Goal: Transaction & Acquisition: Purchase product/service

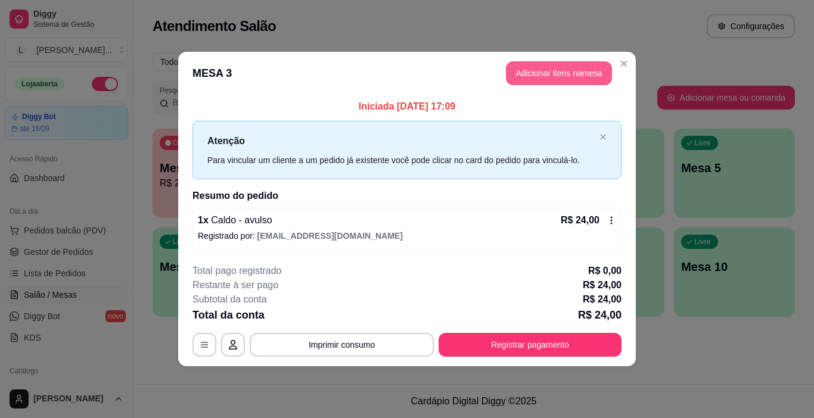
click at [554, 75] on button "Adicionar itens na mesa" at bounding box center [559, 73] width 106 height 24
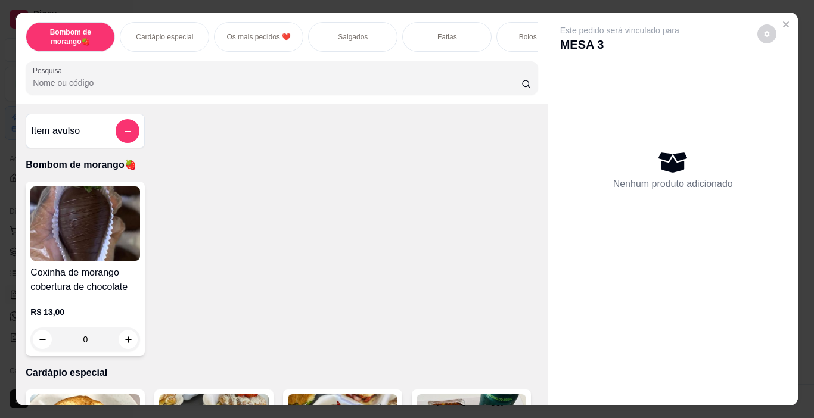
click at [344, 37] on p "Salgados" at bounding box center [353, 37] width 30 height 10
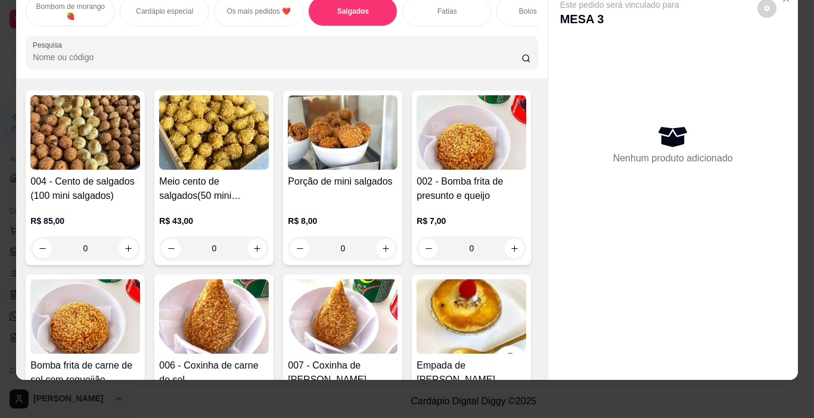
scroll to position [536, 0]
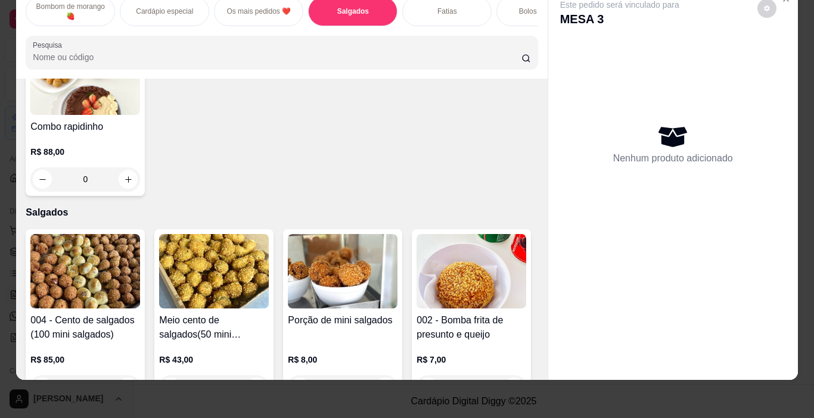
click at [627, 82] on div "Nenhum produto adicionado" at bounding box center [673, 143] width 226 height 233
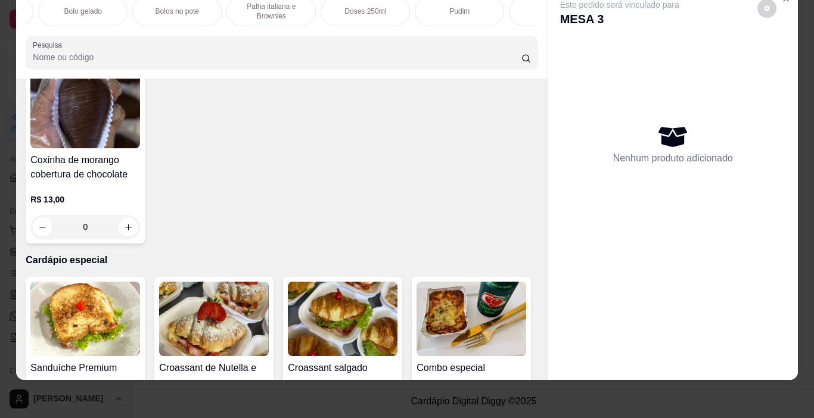
scroll to position [0, 560]
click at [267, 6] on p "Palha italiana e Brownies" at bounding box center [263, 11] width 69 height 19
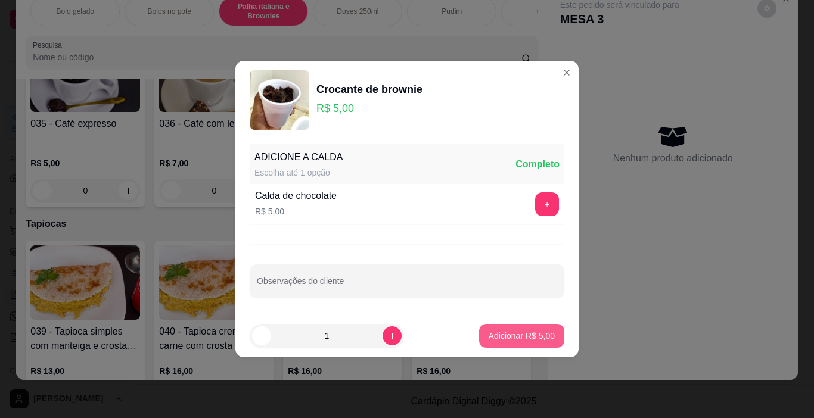
click at [522, 338] on p "Adicionar R$ 5,00" at bounding box center [521, 336] width 66 height 12
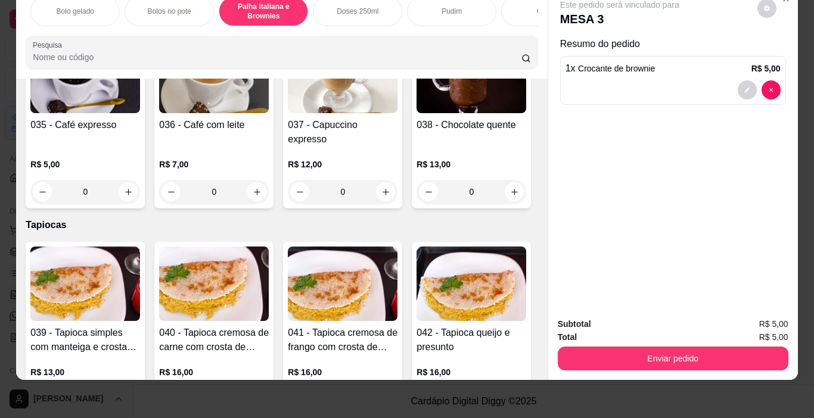
type input "1"
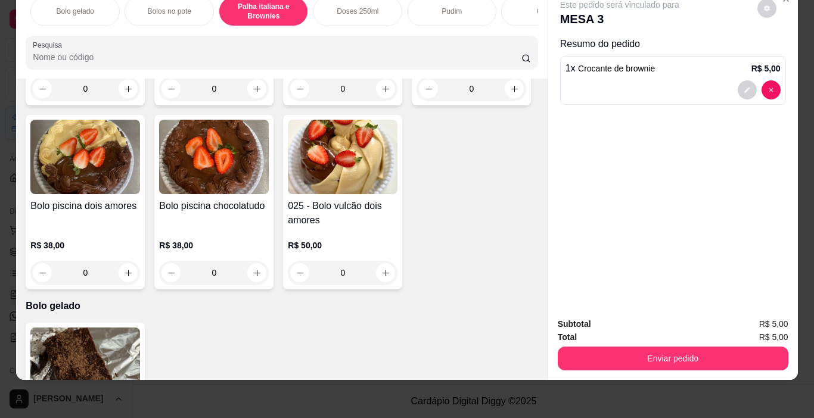
scroll to position [0, 0]
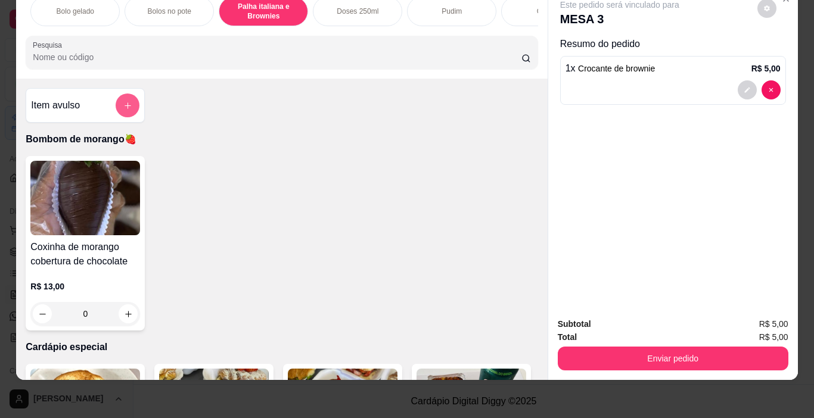
click at [125, 101] on button "add-separate-item" at bounding box center [128, 105] width 24 height 24
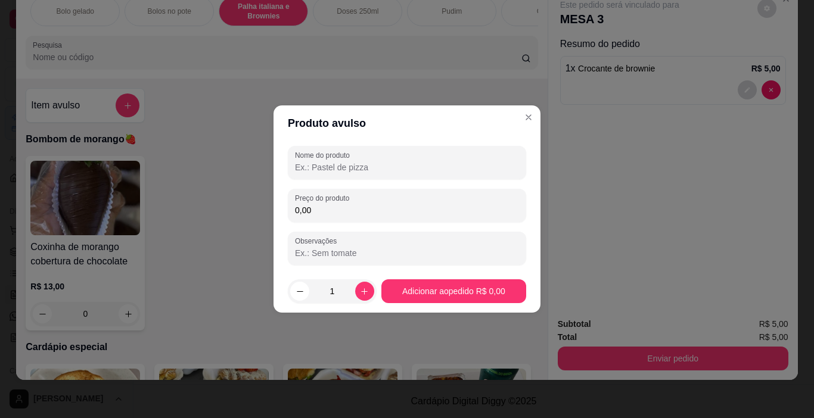
click at [348, 172] on input "Nome do produto" at bounding box center [407, 167] width 224 height 12
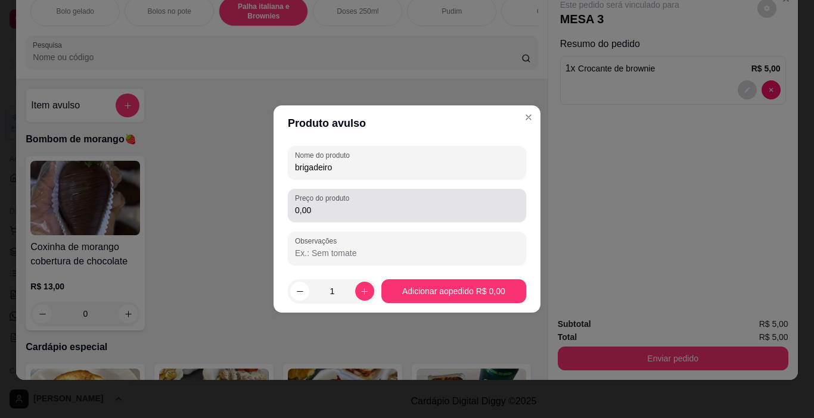
type input "brigadeiro"
click at [357, 216] on div "0,00" at bounding box center [407, 206] width 224 height 24
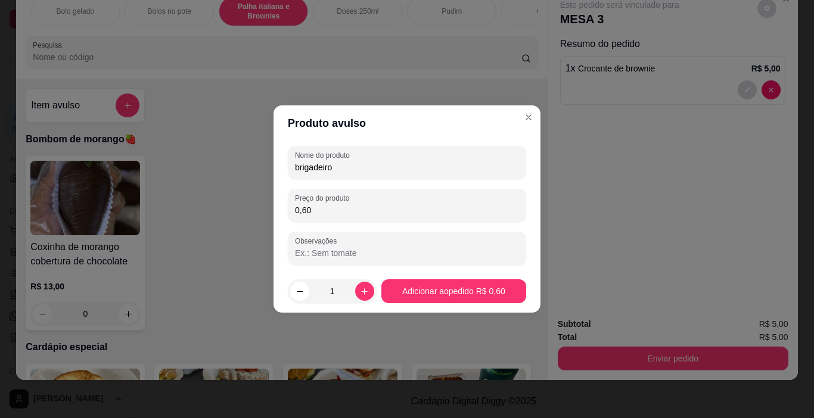
type input "6,00"
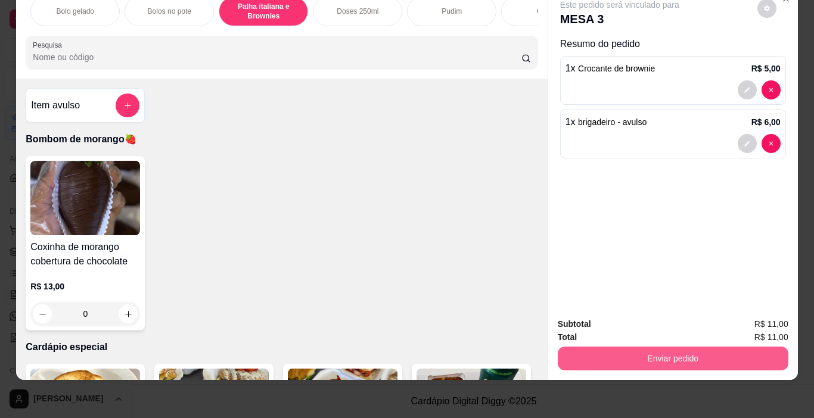
click at [640, 353] on button "Enviar pedido" at bounding box center [672, 359] width 230 height 24
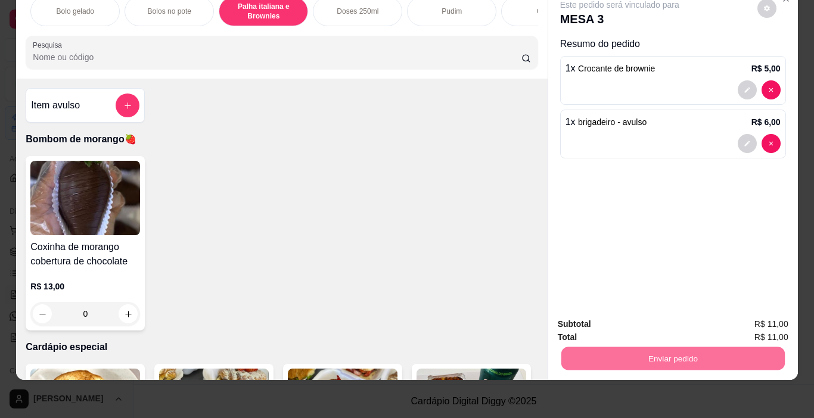
click at [596, 323] on button "Não registrar e enviar pedido" at bounding box center [633, 320] width 124 height 23
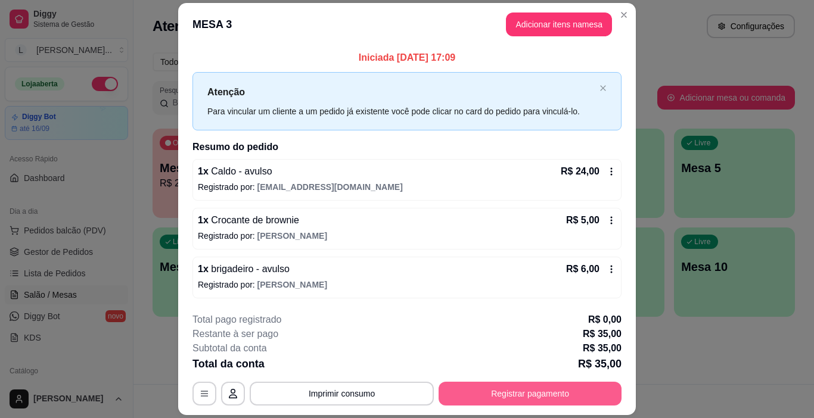
click at [526, 397] on button "Registrar pagamento" at bounding box center [529, 394] width 183 height 24
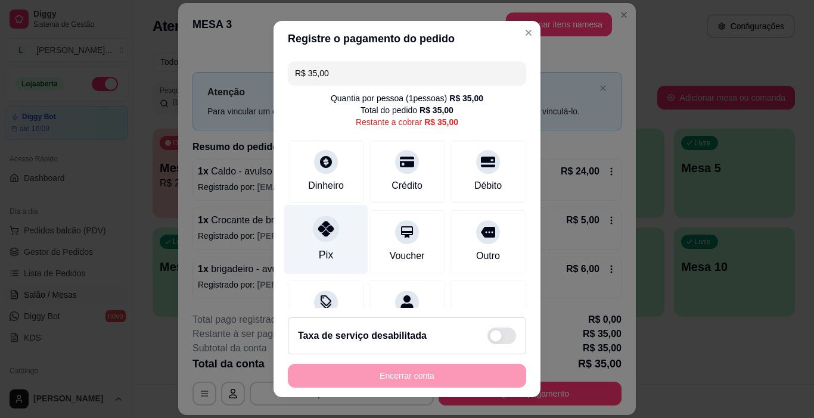
click at [311, 244] on div "Pix" at bounding box center [326, 240] width 84 height 70
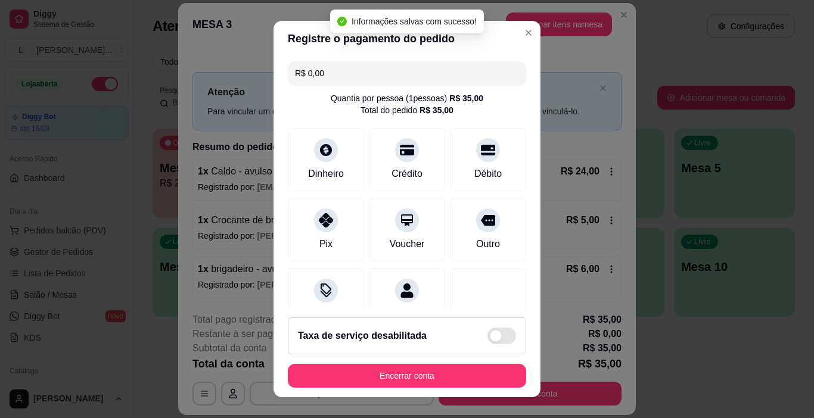
type input "R$ 0,00"
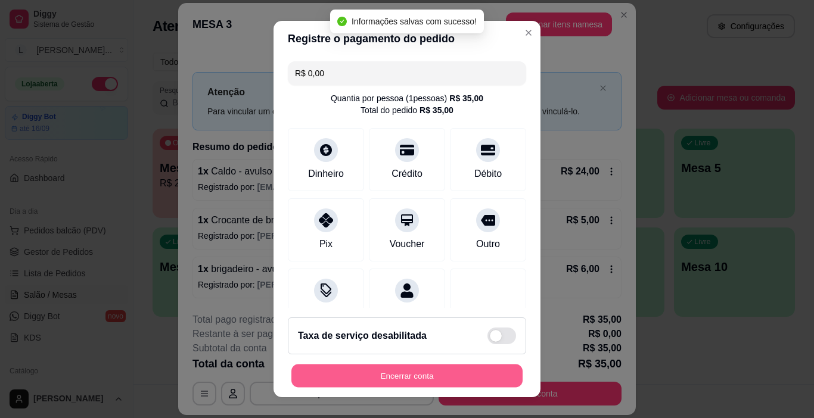
click at [396, 384] on button "Encerrar conta" at bounding box center [406, 375] width 231 height 23
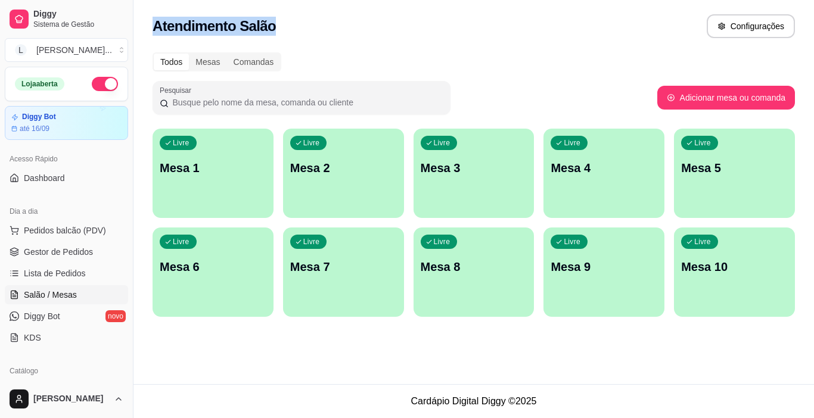
drag, startPoint x: 150, startPoint y: 27, endPoint x: 328, endPoint y: 30, distance: 177.5
click at [302, 26] on div "Atendimento Salão Configurações" at bounding box center [473, 22] width 680 height 45
click at [330, 30] on div "Atendimento Salão Configurações" at bounding box center [473, 26] width 642 height 24
